Goal: Task Accomplishment & Management: Use online tool/utility

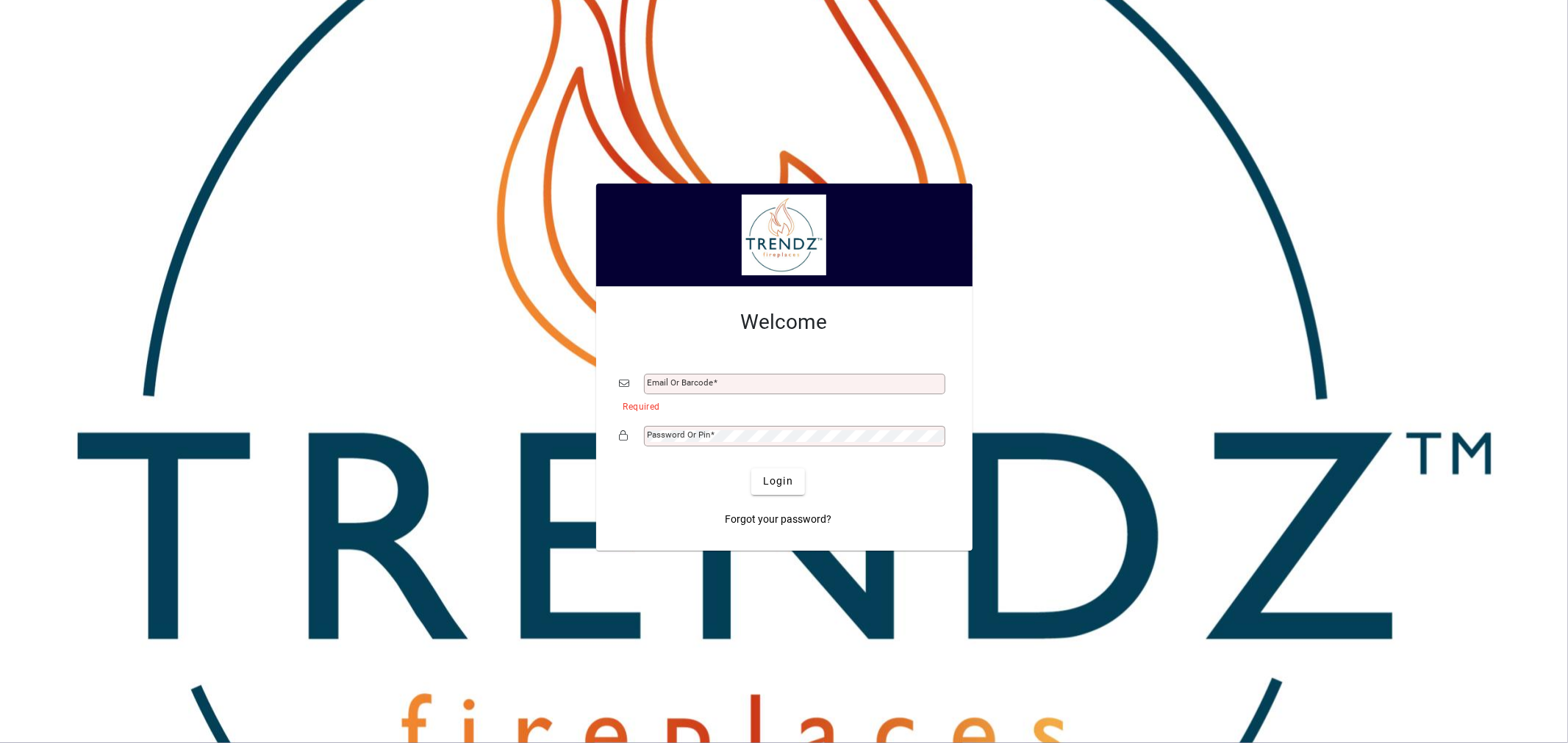
click at [710, 376] on div "Email or Barcode" at bounding box center [795, 384] width 301 height 20
click at [746, 387] on input "Email or Barcode" at bounding box center [796, 385] width 297 height 12
type input "**********"
click at [802, 488] on span "submit" at bounding box center [778, 482] width 54 height 36
